Goal: Transaction & Acquisition: Purchase product/service

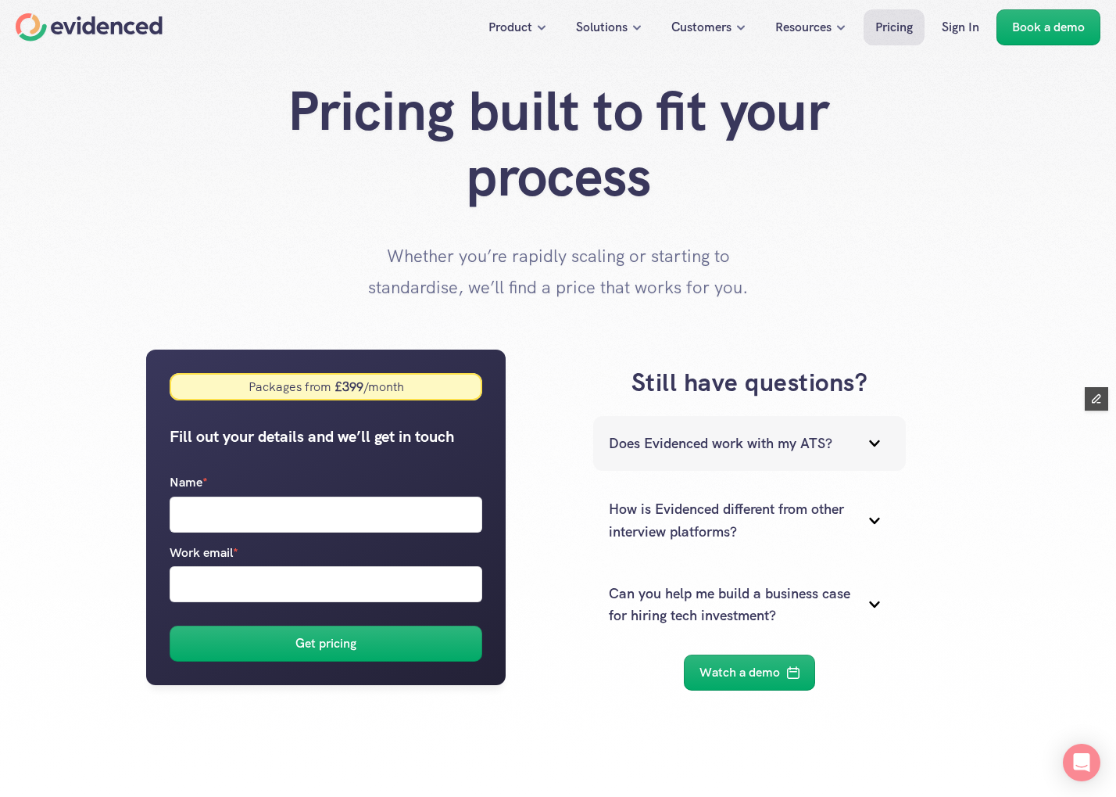
click at [692, 445] on p "Does Evidenced work with my ATS?" at bounding box center [730, 443] width 242 height 23
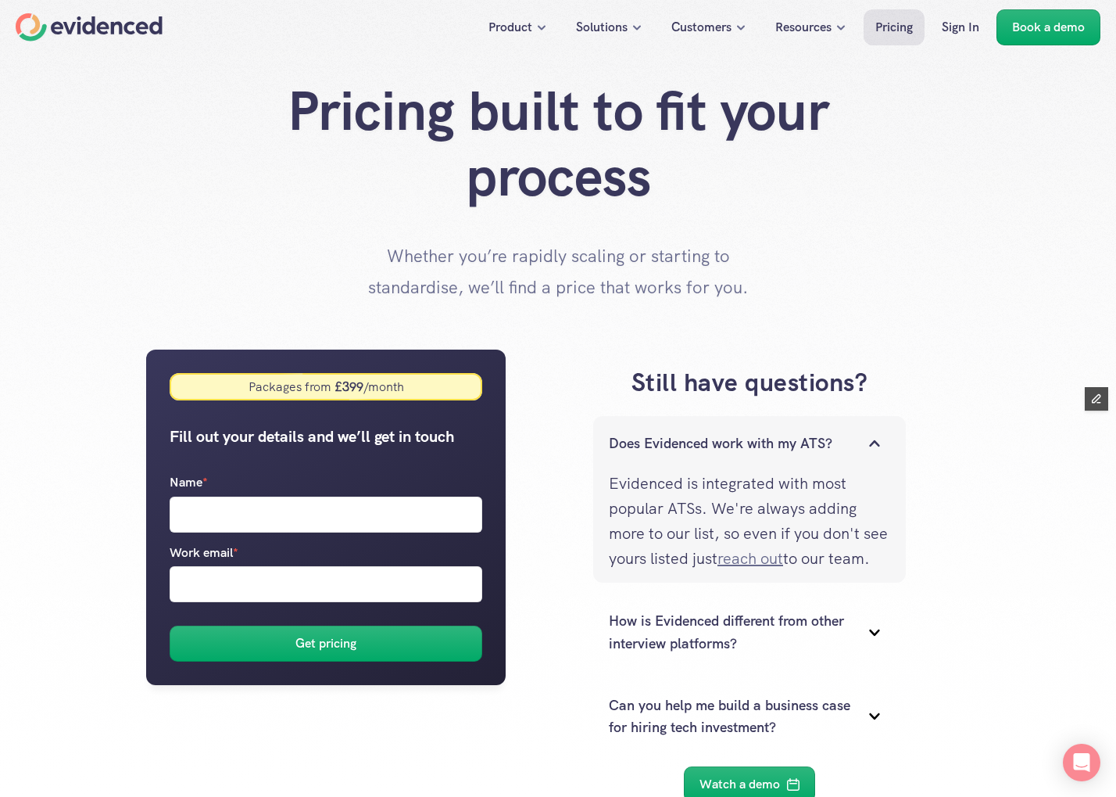
click at [783, 559] on link "reach out" at bounding box center [751, 558] width 66 height 20
click at [582, 532] on div "Still have questions? Does Evidenced work with my ATS? Evidenced is integrated …" at bounding box center [750, 583] width 442 height 468
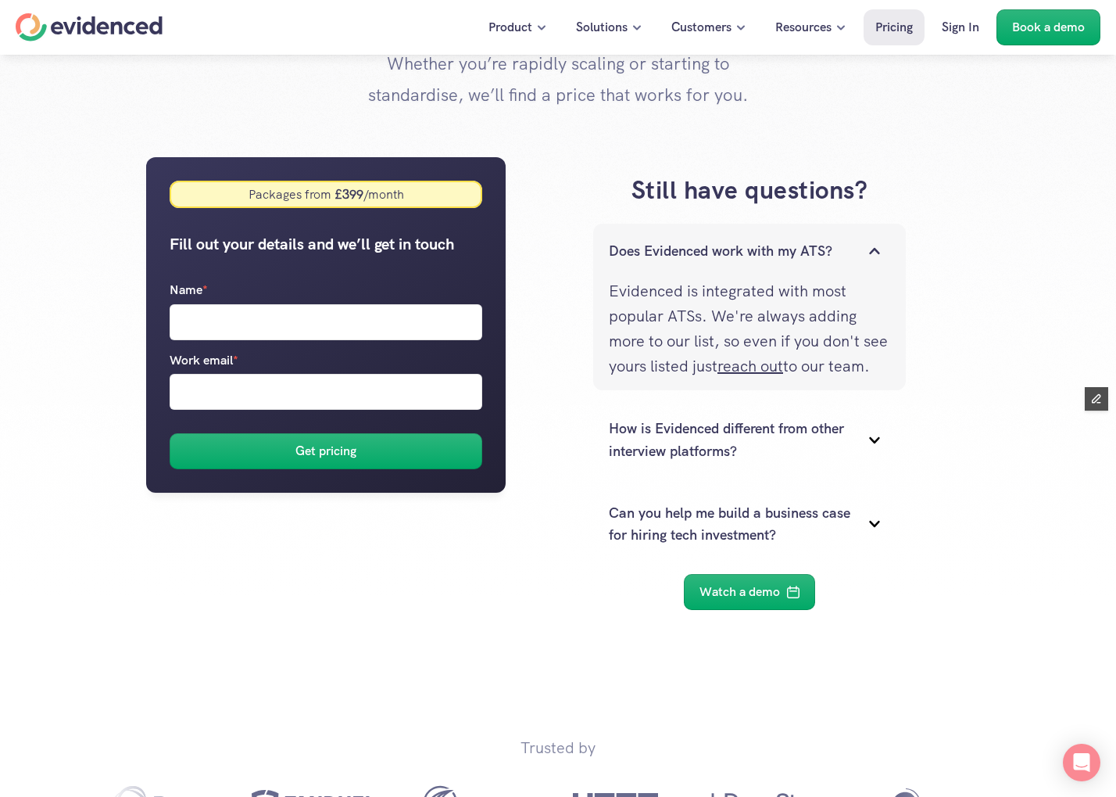
scroll to position [218, 0]
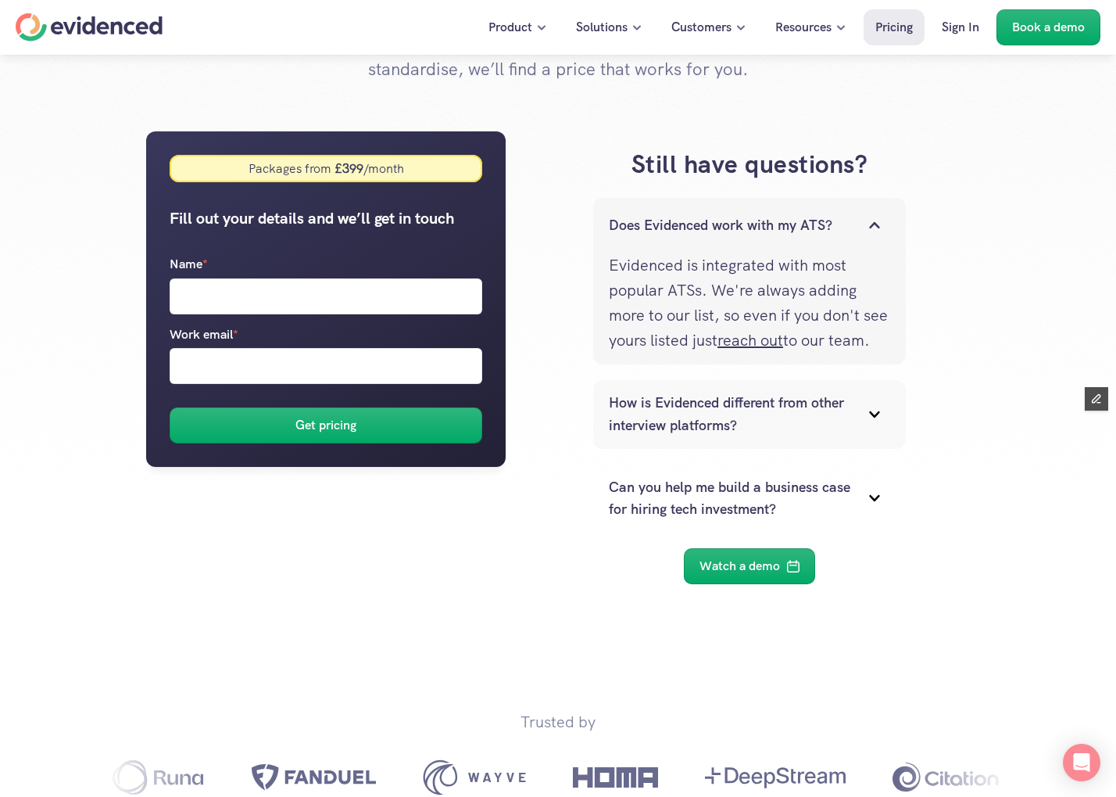
click at [761, 419] on p "How is Evidenced different from other interview platforms?" at bounding box center [730, 414] width 242 height 45
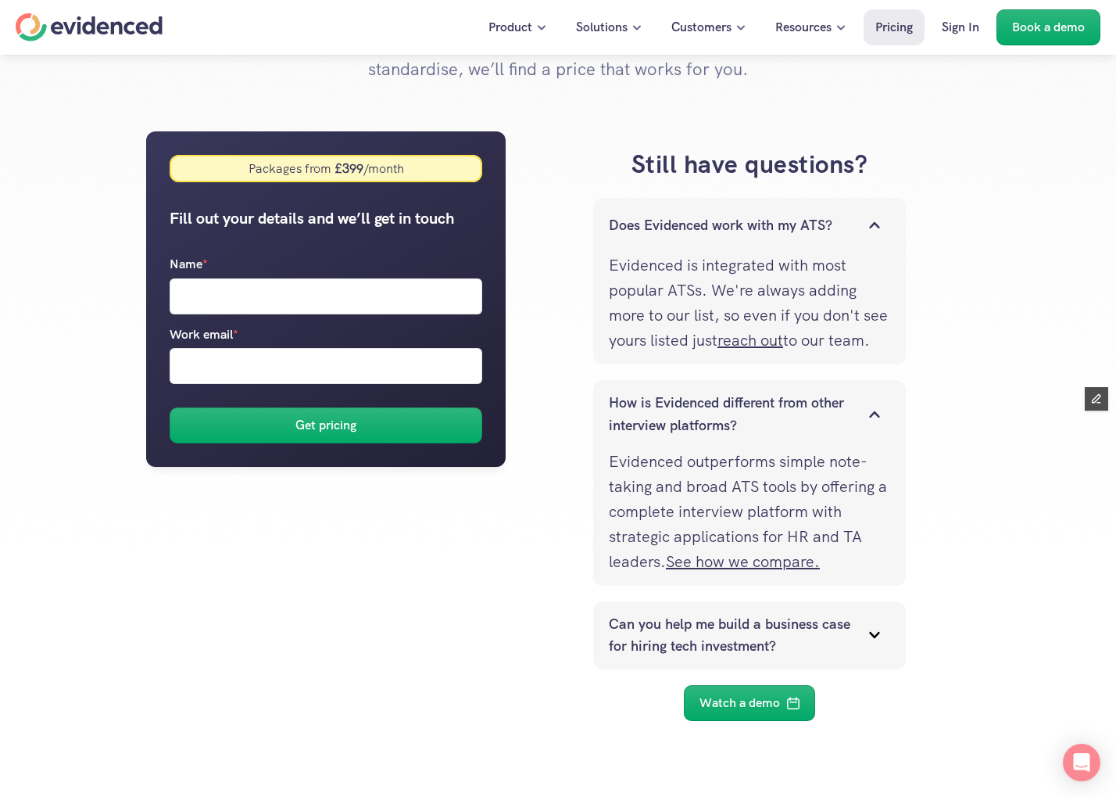
click at [747, 658] on p "Can you help me build a business case for hiring tech investment?" at bounding box center [730, 635] width 242 height 45
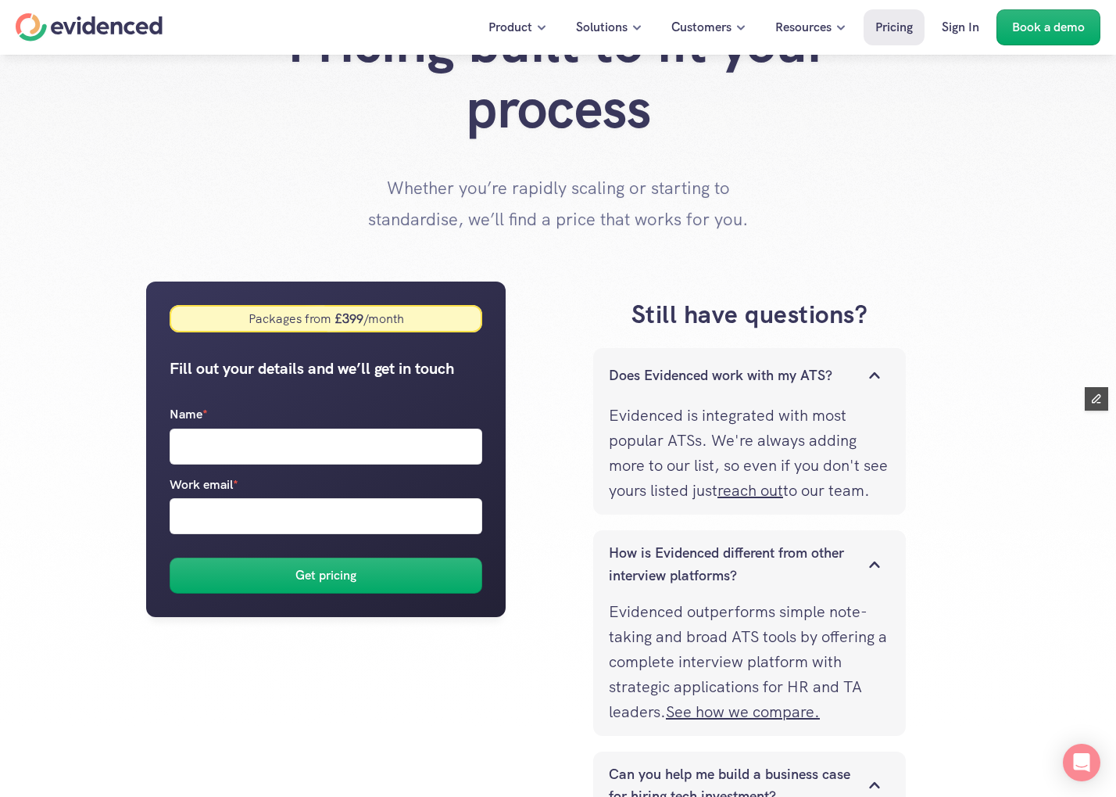
scroll to position [64, 0]
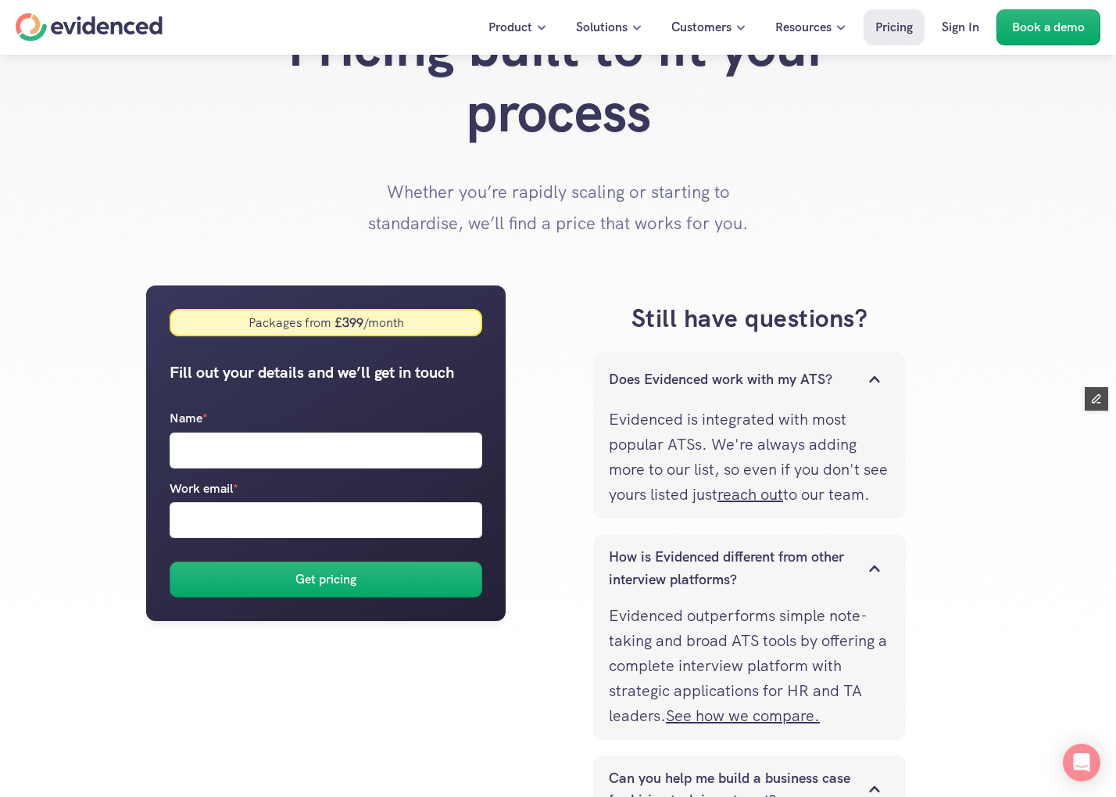
click at [565, 442] on div "Still have questions? Does Evidenced work with my ATS? Evidenced is integrated …" at bounding box center [750, 656] width 442 height 742
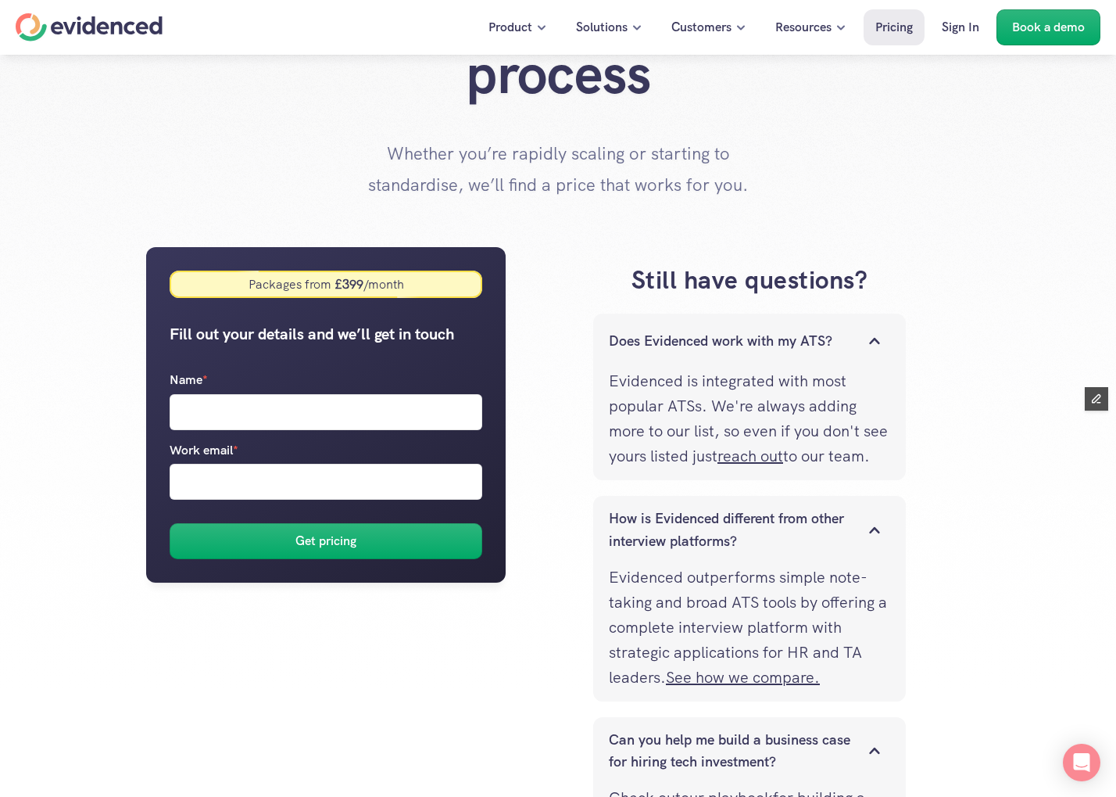
scroll to position [0, 0]
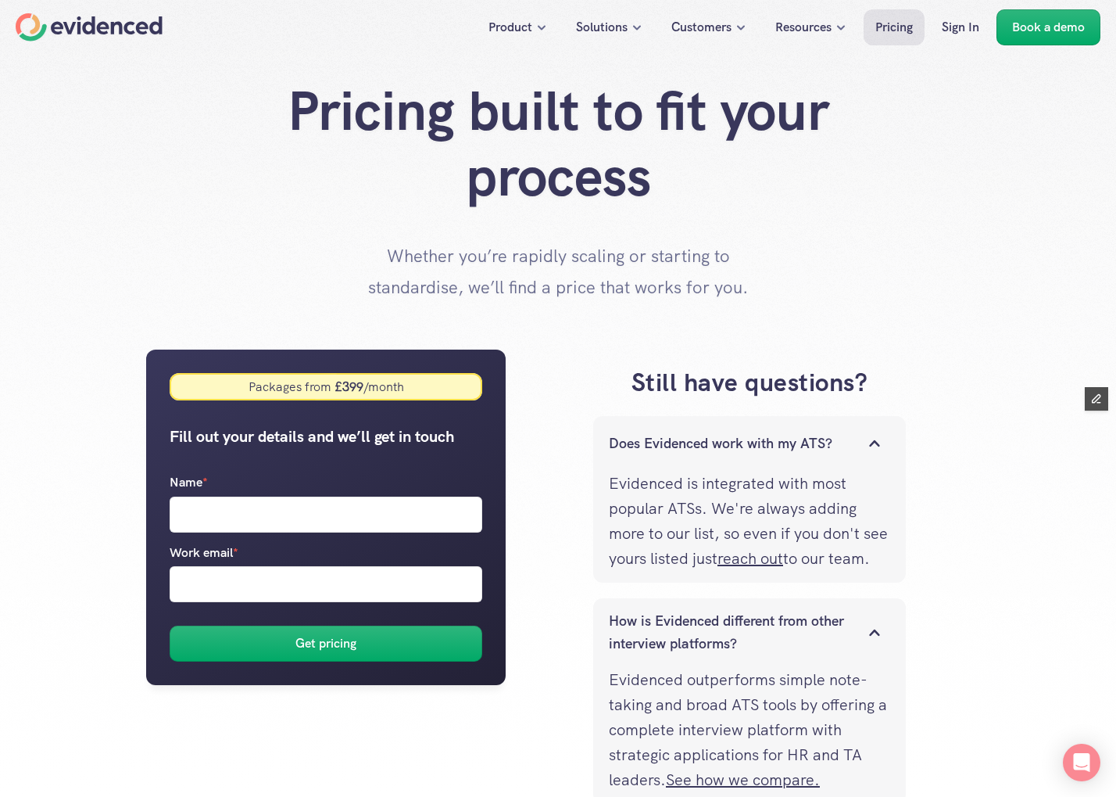
click at [81, 455] on div "Packages from £ 399 /month Fill out your details and we’ll get in touch Name * …" at bounding box center [558, 720] width 1001 height 742
click at [120, 249] on div "Pricing built to fit your process Whether you’re rapidly scaling or starting to…" at bounding box center [558, 190] width 1116 height 224
click at [754, 421] on div "Does Evidenced work with my ATS?" at bounding box center [749, 443] width 313 height 55
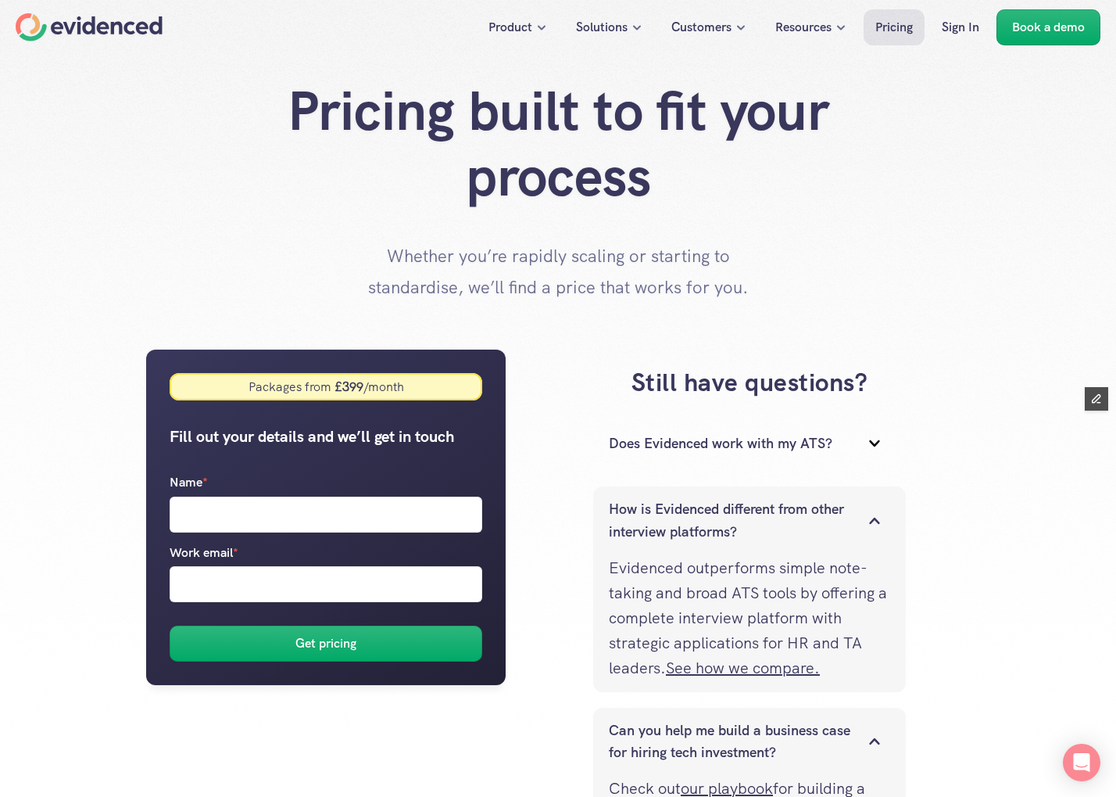
click at [704, 515] on p "How is Evidenced different from other interview platforms?" at bounding box center [730, 520] width 242 height 45
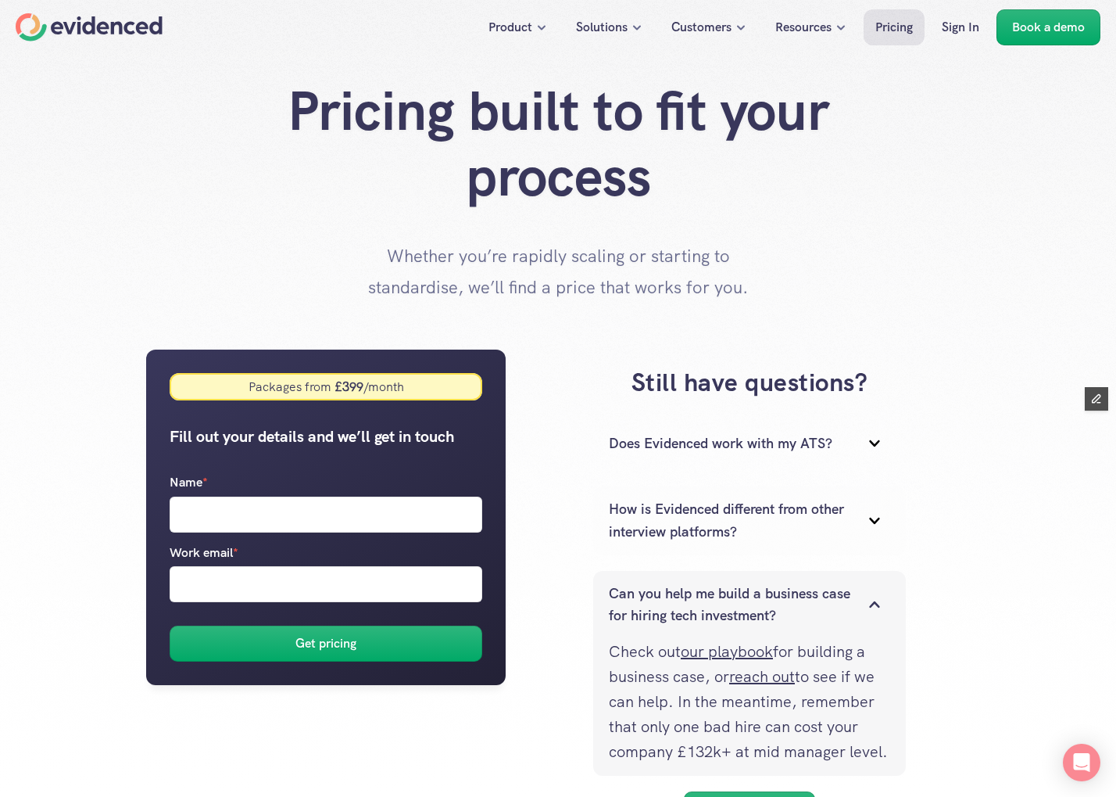
click at [699, 589] on p "Can you help me build a business case for hiring tech investment?" at bounding box center [730, 604] width 242 height 45
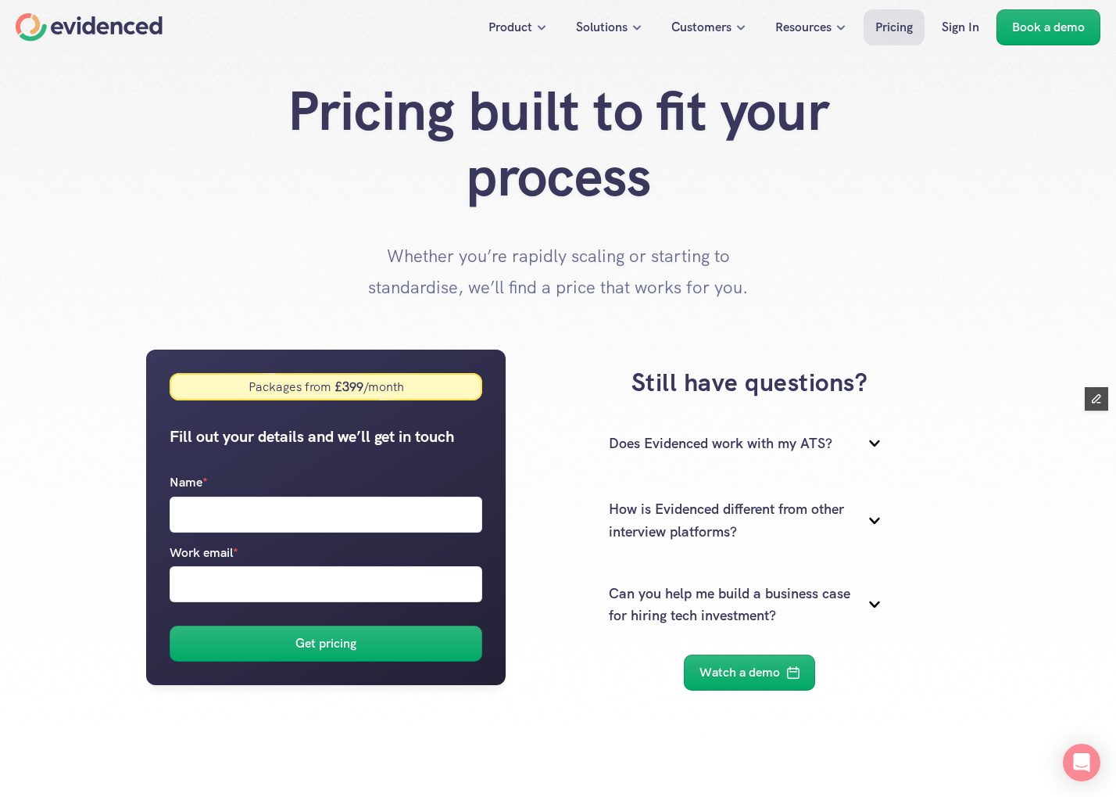
click at [572, 387] on h3 "Still have questions?" at bounding box center [750, 382] width 410 height 35
click at [778, 286] on div "Pricing built to fit your process Whether you’re rapidly scaling or starting to…" at bounding box center [558, 190] width 1116 height 224
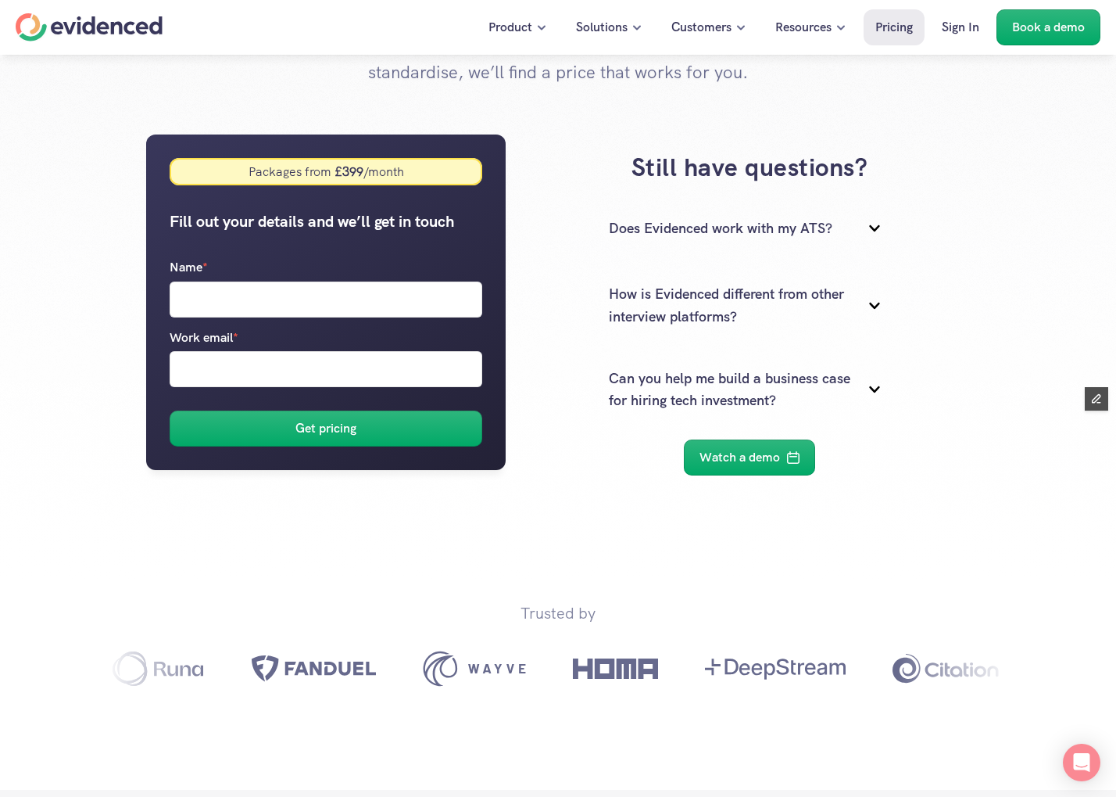
scroll to position [218, 0]
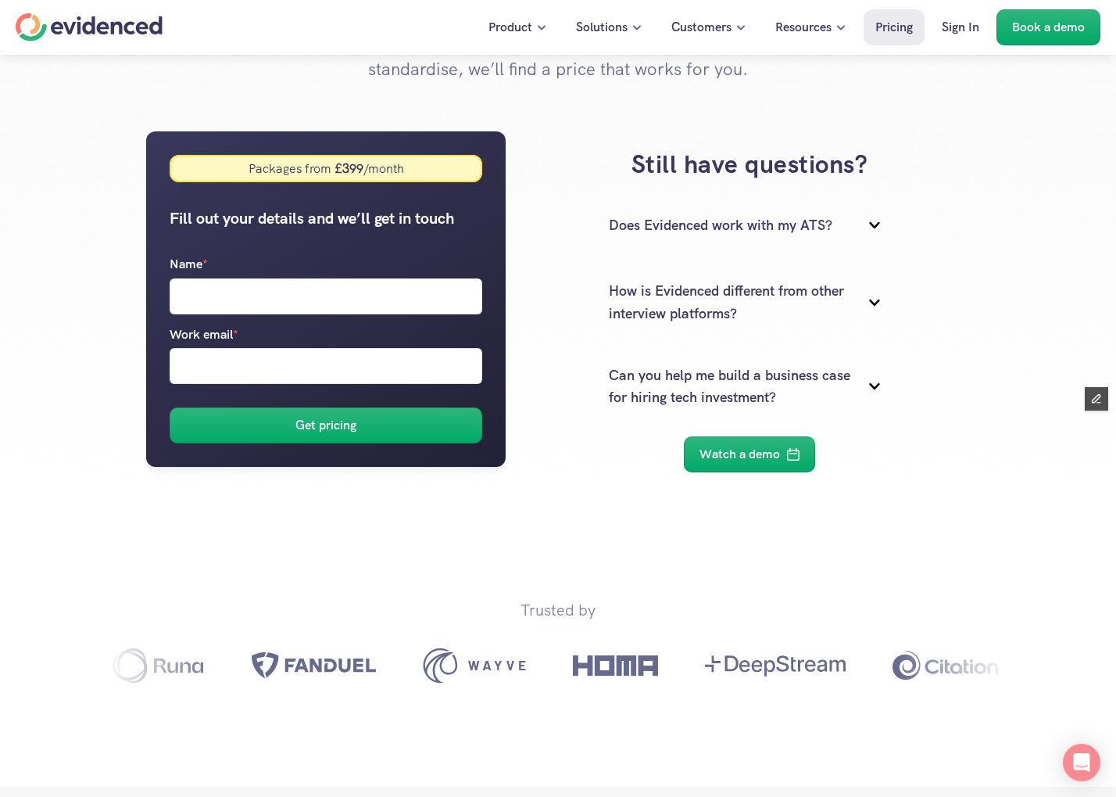
click at [574, 237] on div "Still have questions? Does Evidenced work with my ATS? How is Evidenced differe…" at bounding box center [750, 309] width 442 height 356
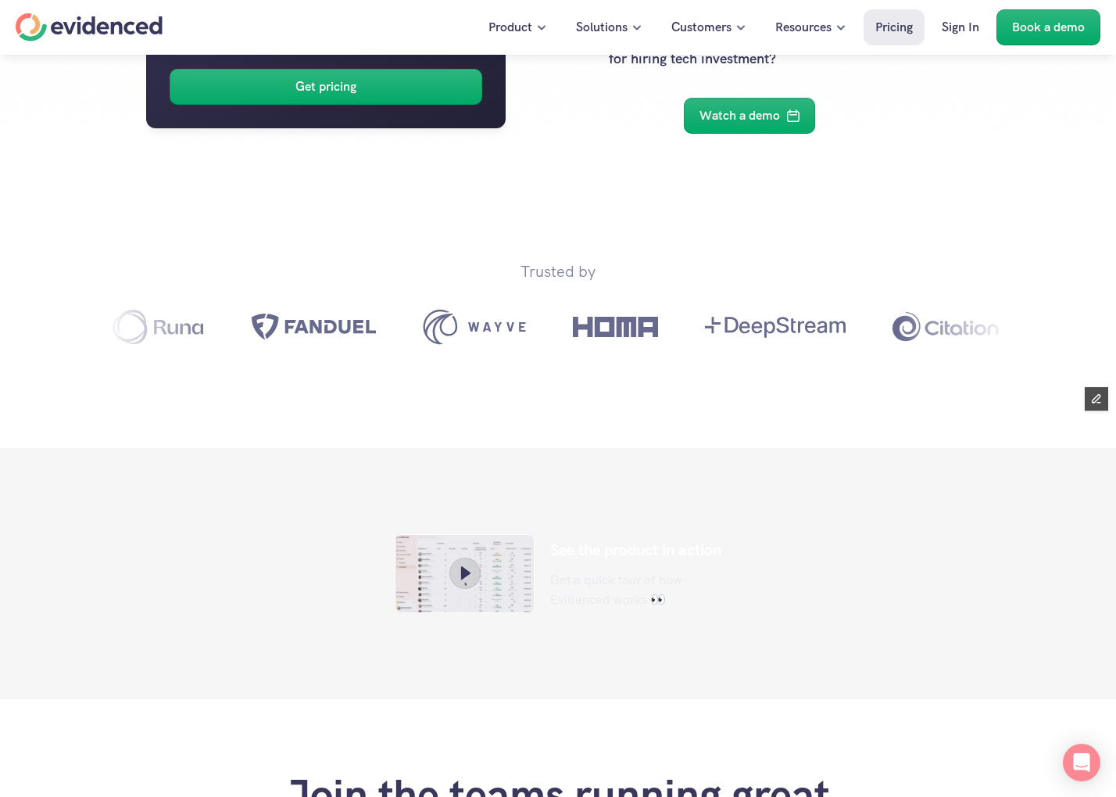
scroll to position [550, 0]
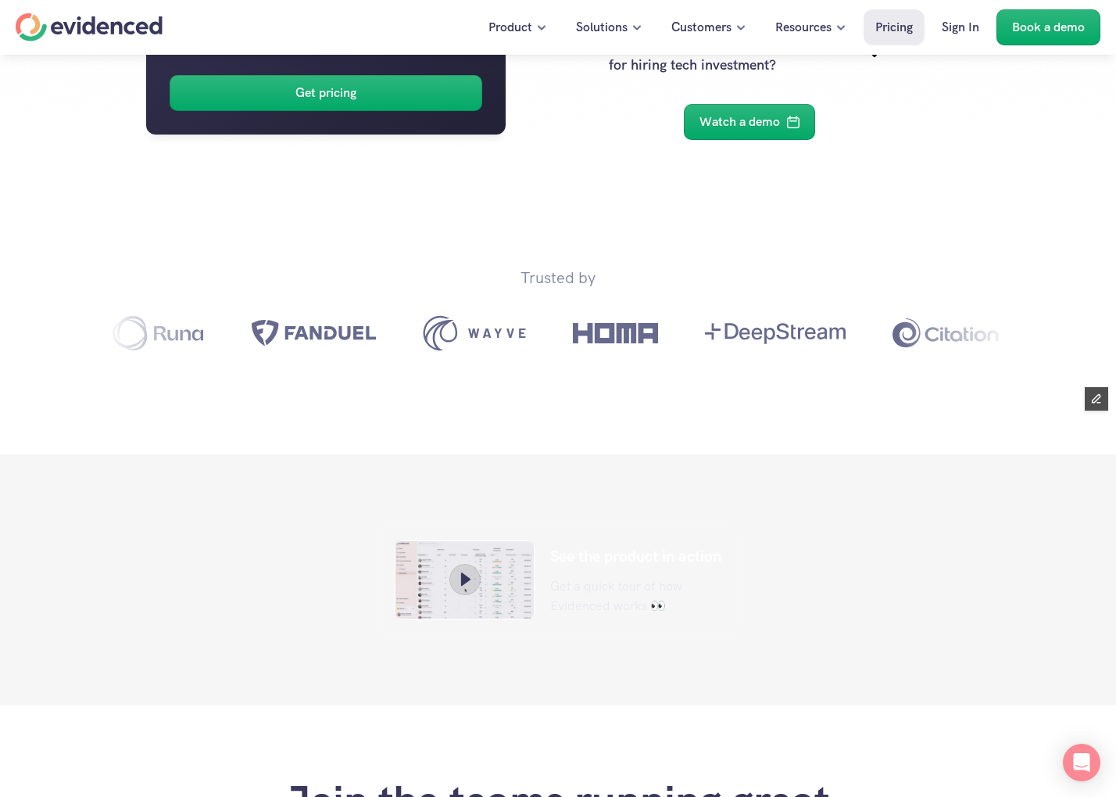
click at [571, 259] on div "Trusted by" at bounding box center [558, 312] width 1001 height 189
click at [555, 287] on p "Trusted by" at bounding box center [558, 277] width 75 height 25
click at [650, 274] on div "Trusted by" at bounding box center [558, 312] width 1001 height 189
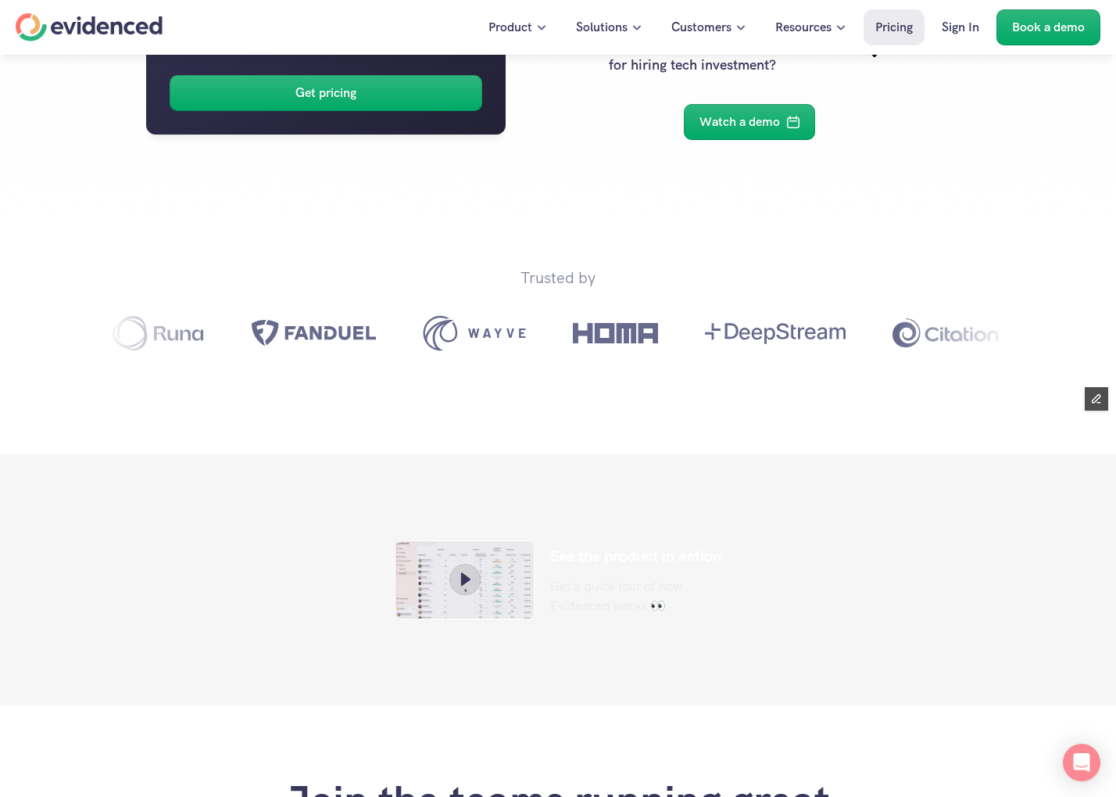
click at [568, 280] on p "Trusted by" at bounding box center [558, 277] width 75 height 25
click at [659, 268] on div "Trusted by" at bounding box center [558, 312] width 1001 height 189
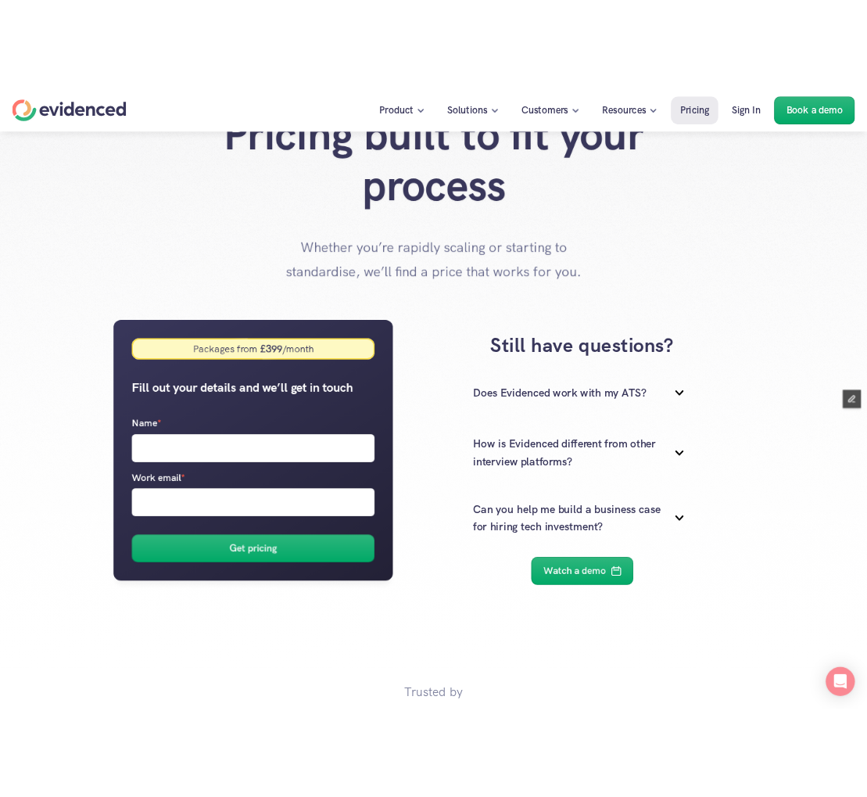
scroll to position [0, 0]
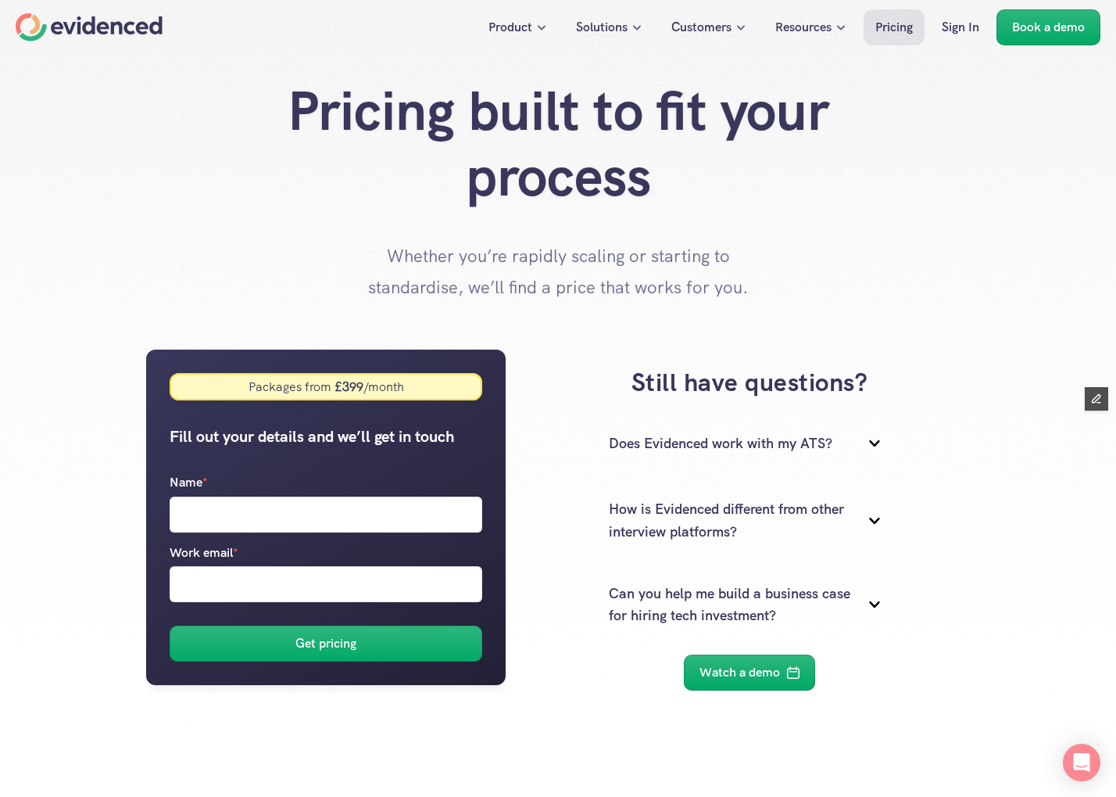
click at [509, 278] on p "Whether you’re rapidly scaling or starting to standardise, we’ll find a price t…" at bounding box center [558, 272] width 391 height 62
click at [192, 231] on div "Pricing built to fit your process Whether you’re rapidly scaling or starting to…" at bounding box center [558, 190] width 1116 height 224
click at [32, 539] on div "Packages from £ 399 /month Fill out your details and we’ll get in touch Name * …" at bounding box center [558, 654] width 1094 height 702
click at [159, 246] on div "Pricing built to fit your process Whether you’re rapidly scaling or starting to…" at bounding box center [558, 190] width 1116 height 224
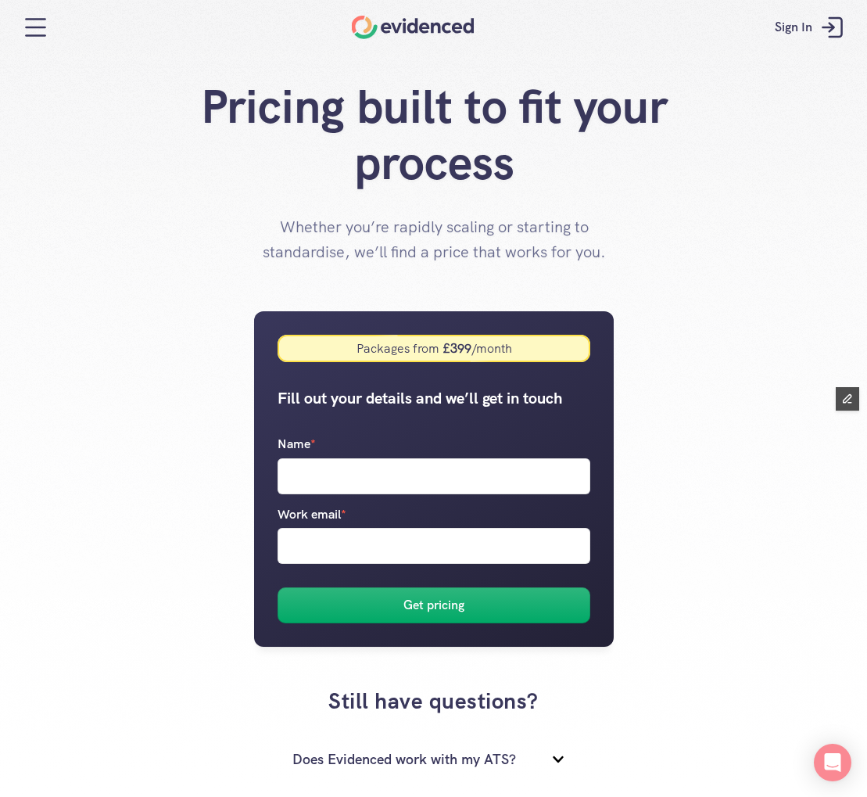
click at [38, 282] on div "Packages from £ 399 /month Fill out your details and we’ll get in touch Name * …" at bounding box center [433, 780] width 867 height 1033
